Goal: Share content

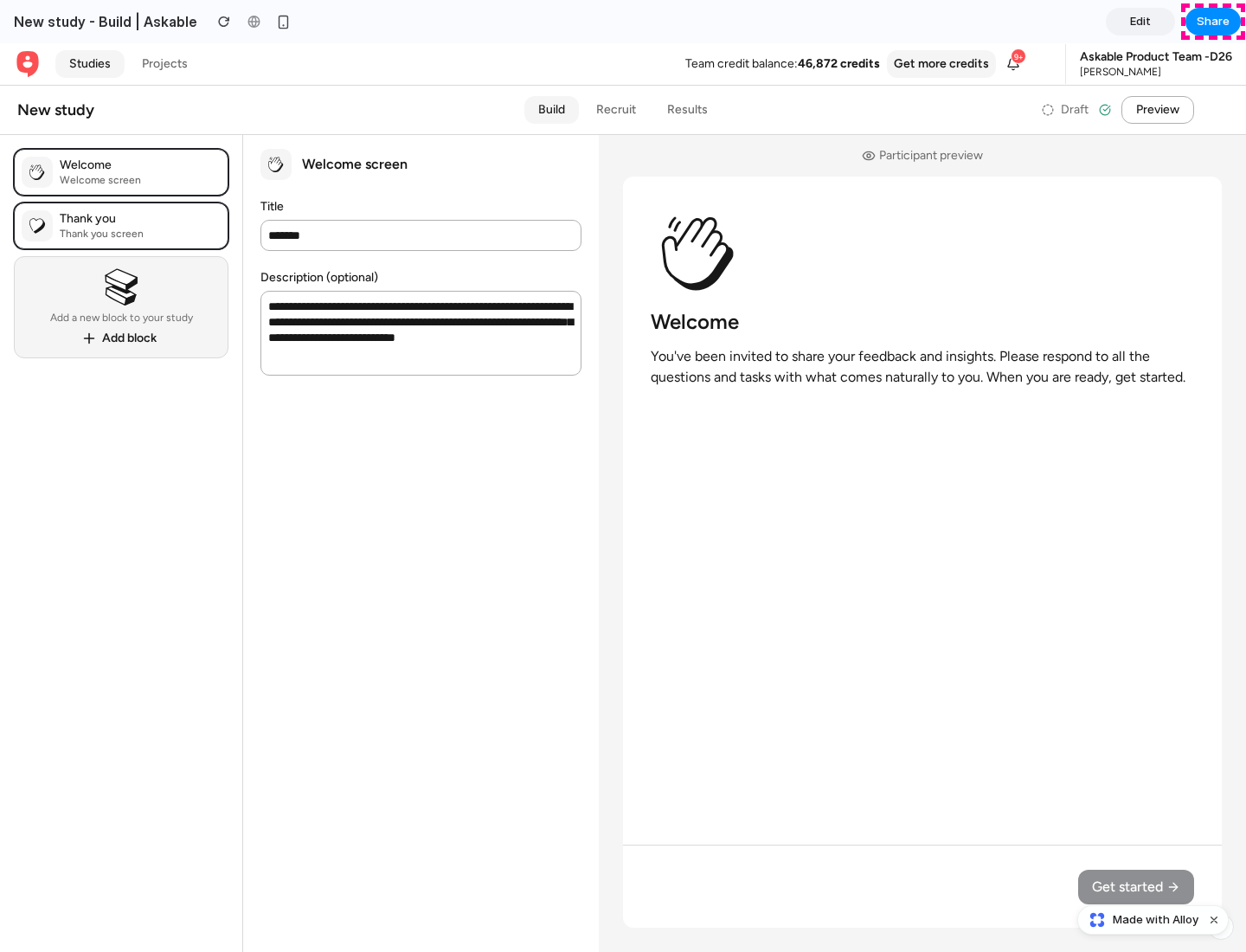
click at [1214, 21] on span "Share" at bounding box center [1213, 21] width 33 height 17
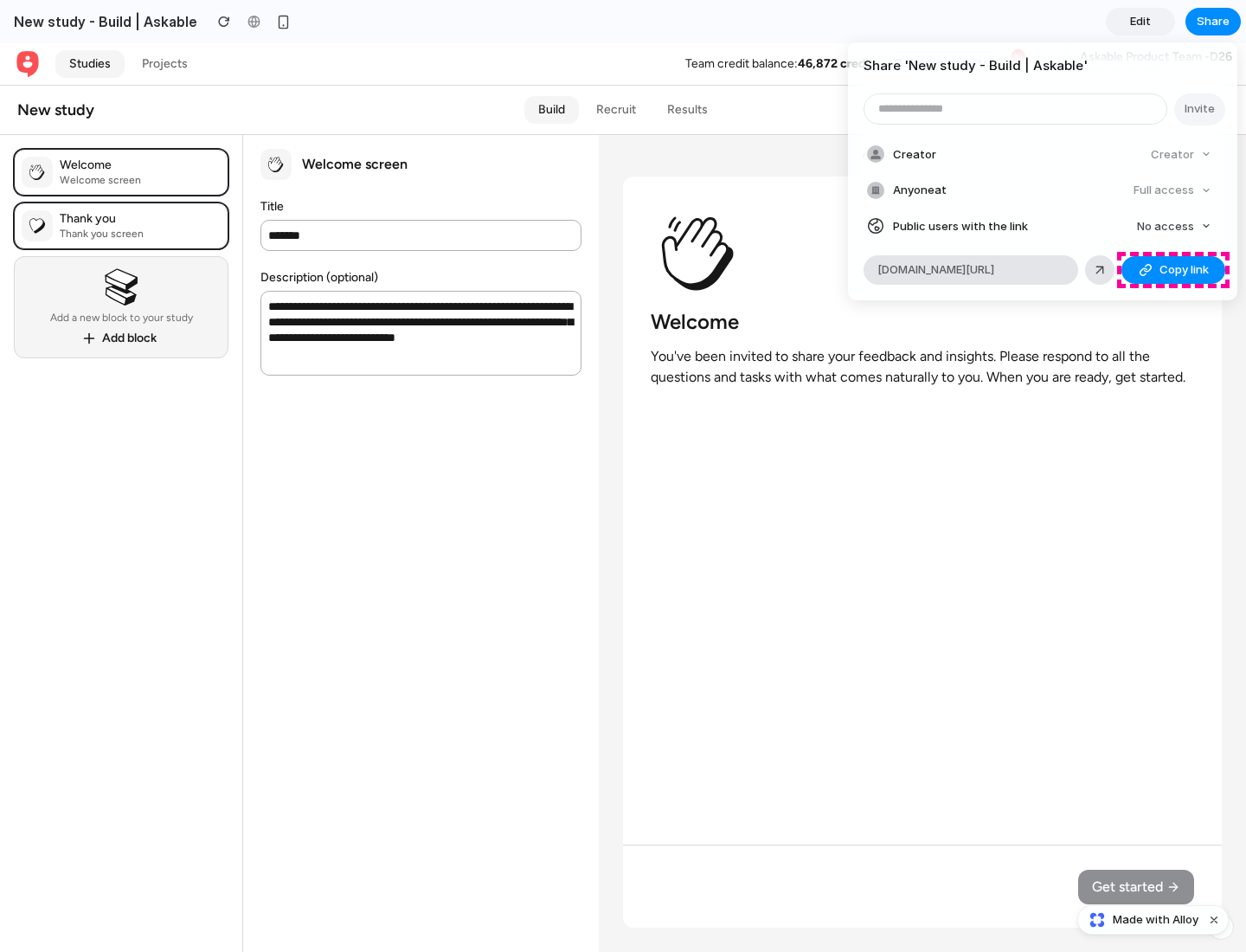
click at [1174, 270] on span "Copy link" at bounding box center [1183, 269] width 49 height 17
click at [1156, 920] on div "Share ' New study - Build | Askable ' Invite Creator Creator Anyone at Full acc…" at bounding box center [623, 476] width 1246 height 952
